Goal: Navigation & Orientation: Find specific page/section

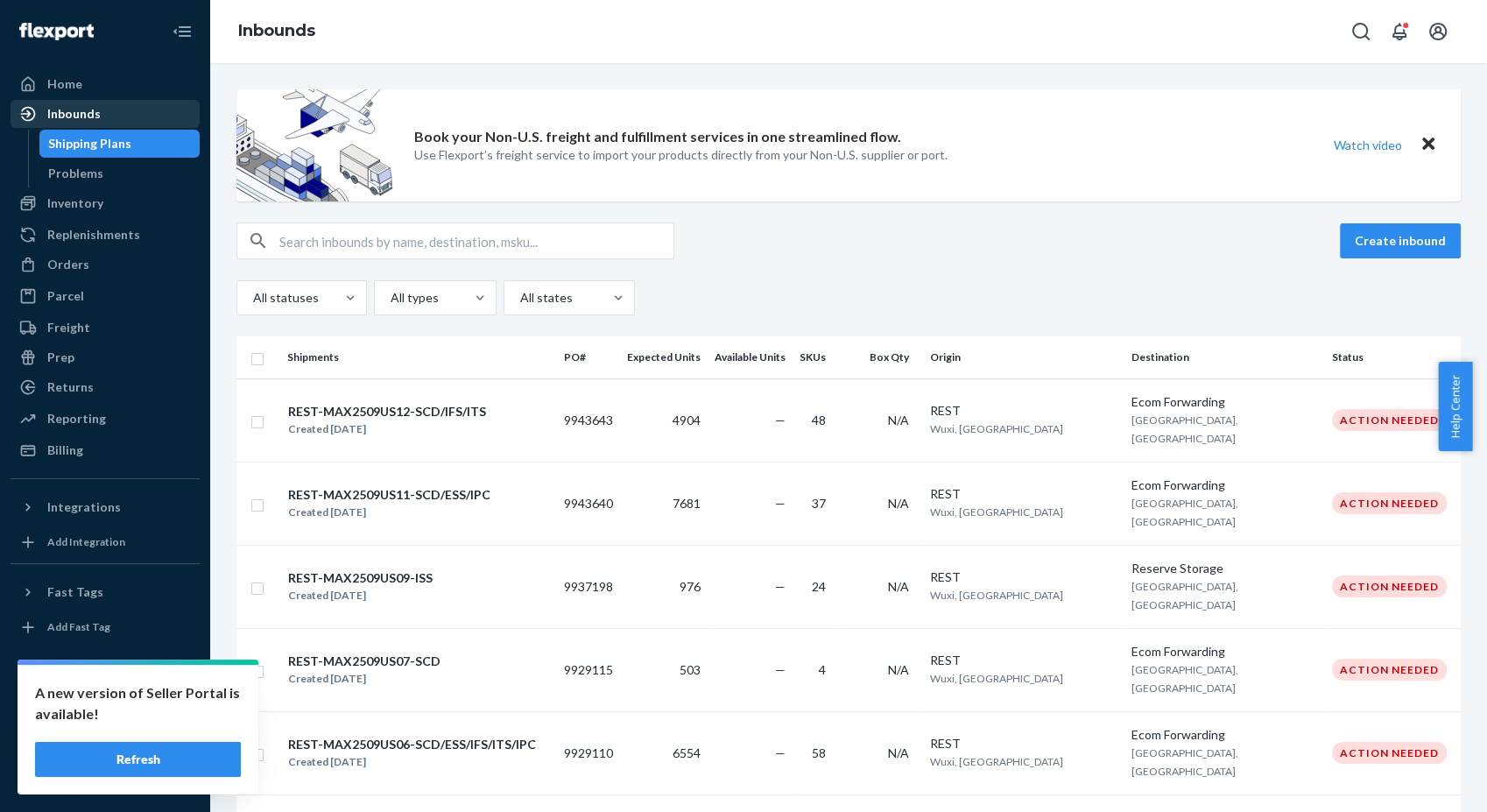
drag, startPoint x: 101, startPoint y: 108, endPoint x: 115, endPoint y: 118, distance: 17.2
click at [101, 108] on div "Inbounds" at bounding box center [105, 113] width 186 height 24
click at [115, 140] on div "Shipping Plans" at bounding box center [90, 143] width 83 height 17
click at [68, 94] on div "Home" at bounding box center [105, 83] width 186 height 24
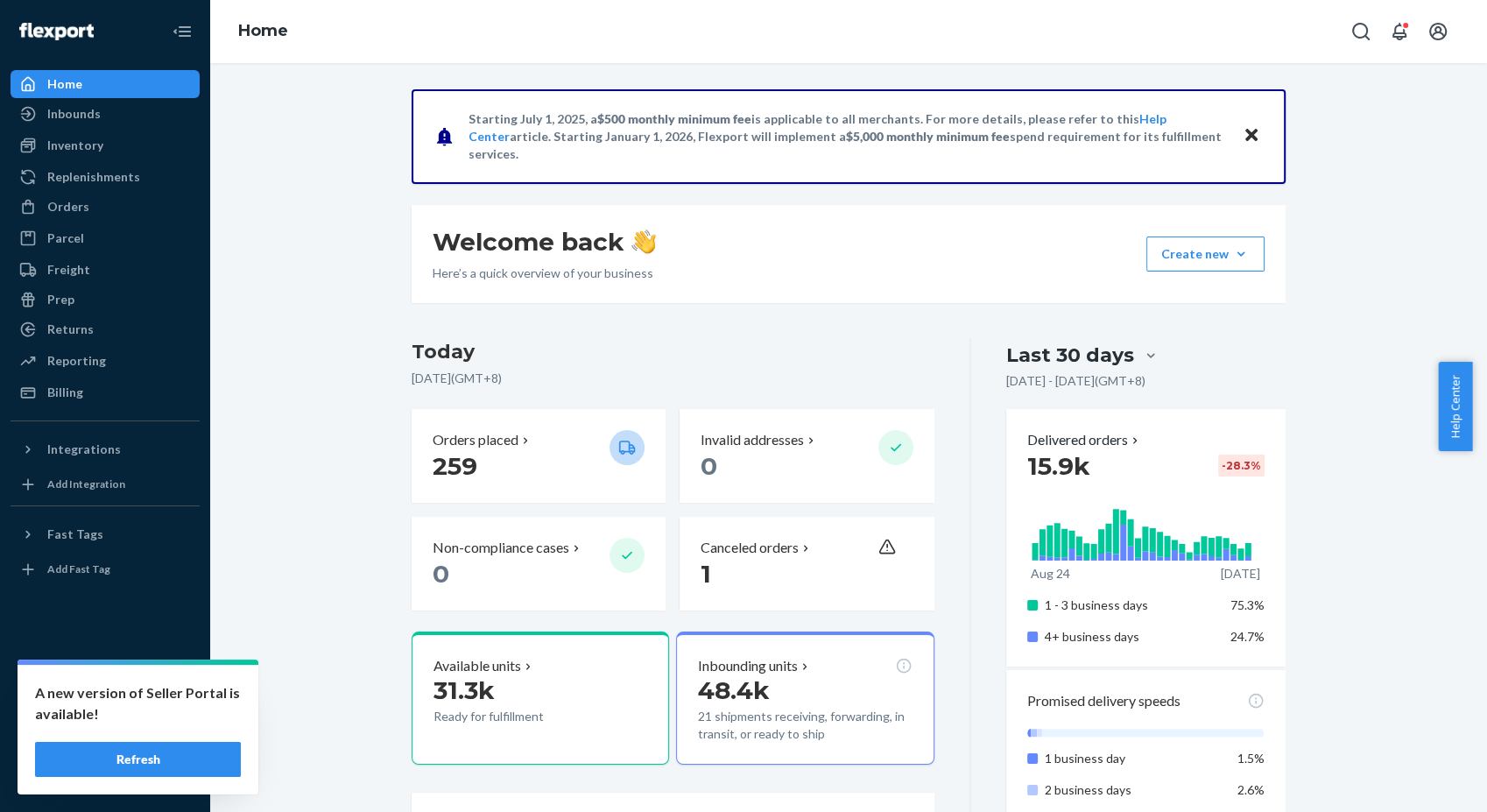
scroll to position [98, 0]
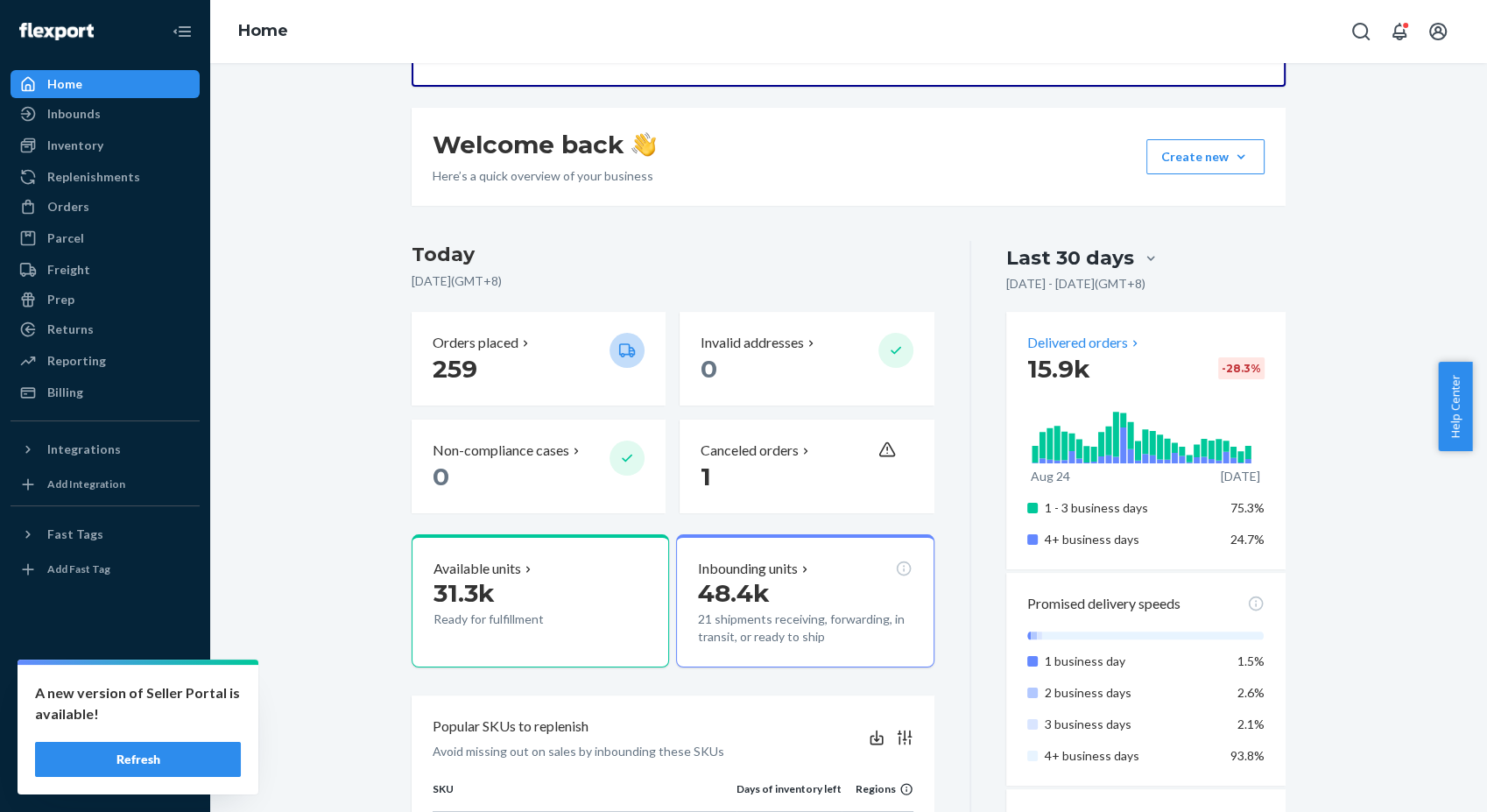
click at [1099, 335] on p "Delivered orders" at bounding box center [1084, 342] width 115 height 20
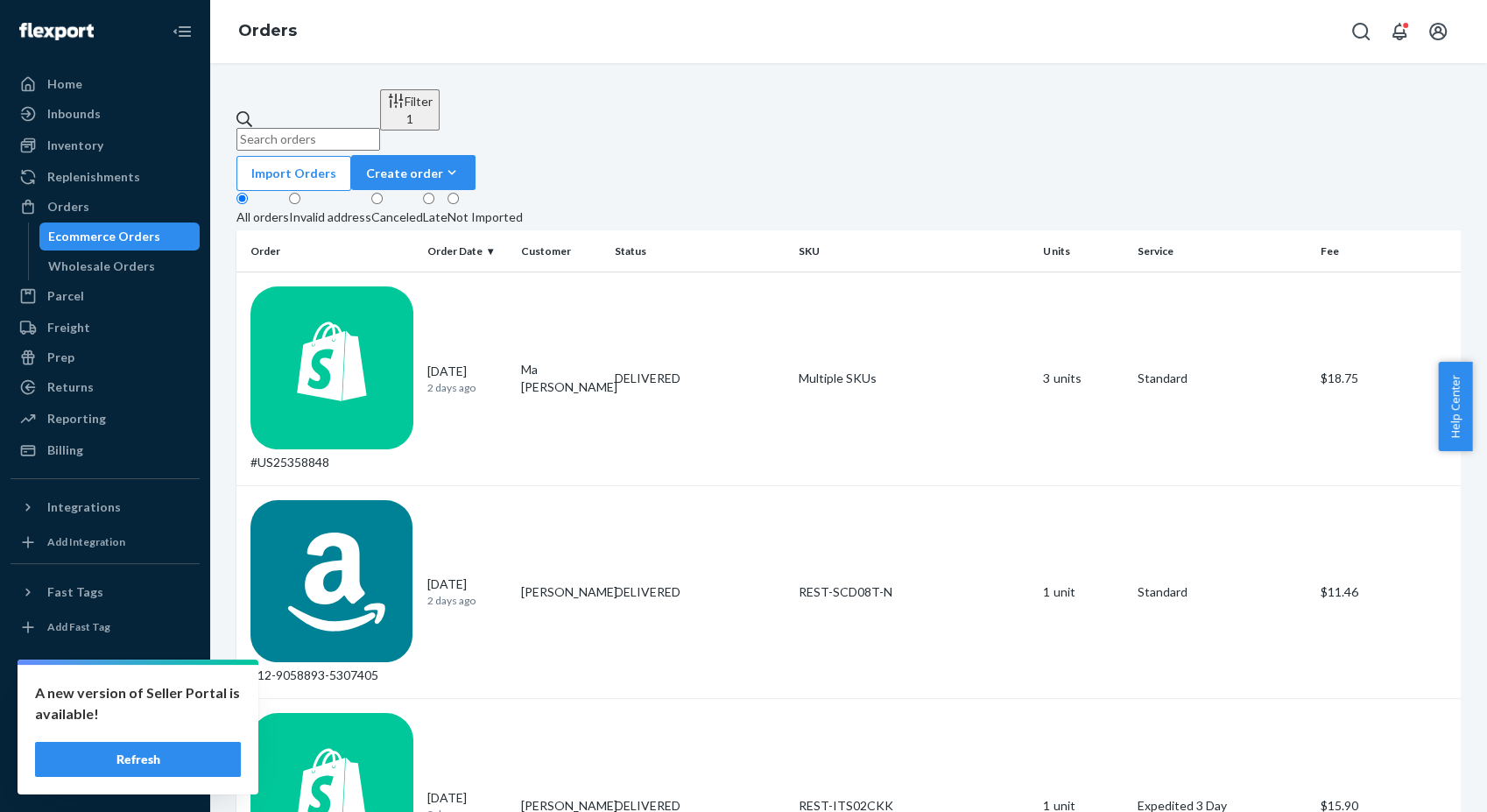
click at [380, 128] on input "text" at bounding box center [308, 139] width 144 height 23
click at [81, 73] on div "Home" at bounding box center [105, 83] width 186 height 24
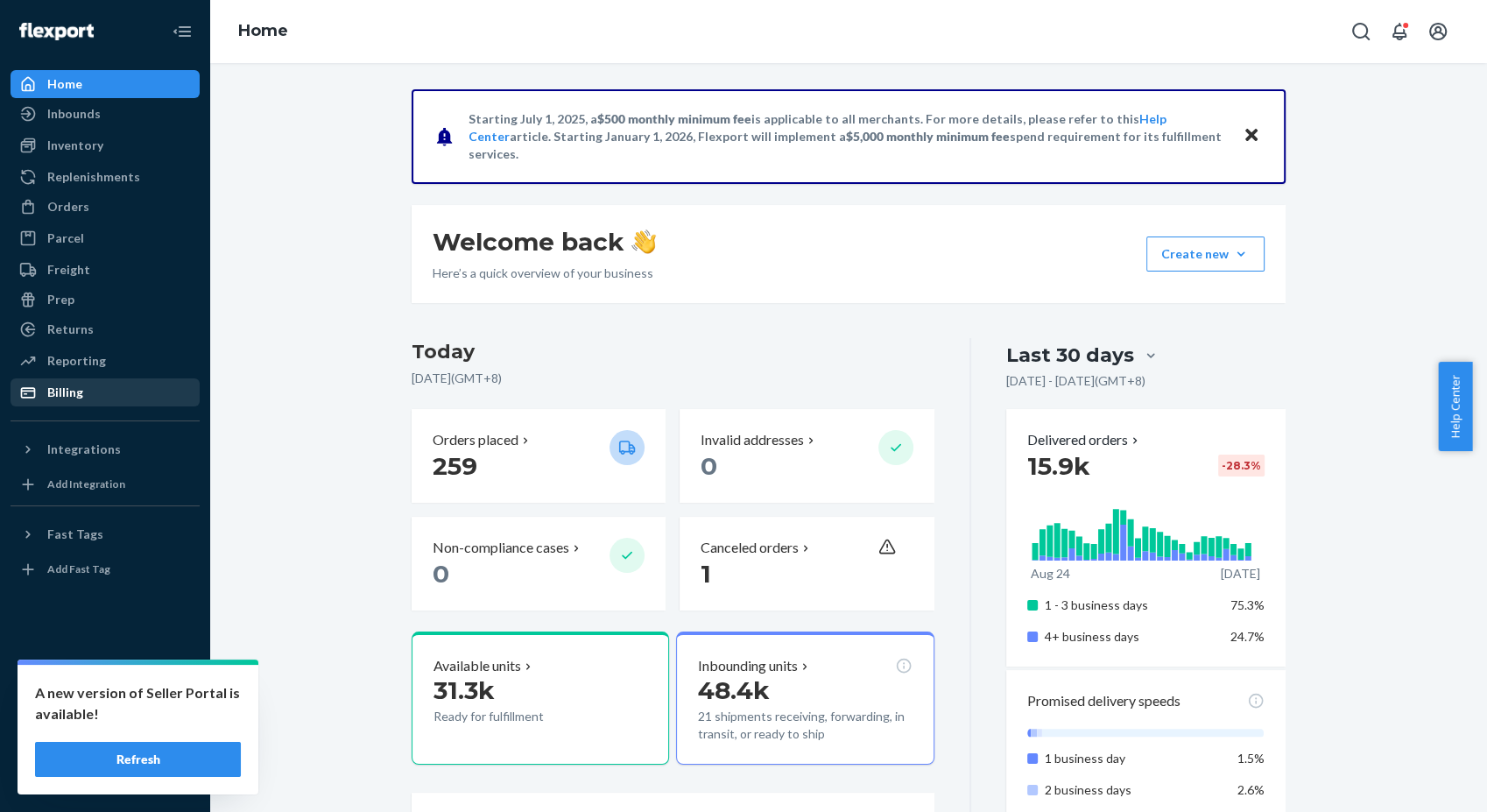
drag, startPoint x: 82, startPoint y: 394, endPoint x: 160, endPoint y: 387, distance: 78.3
click at [82, 394] on div "Billing" at bounding box center [105, 392] width 186 height 24
